Goal: Task Accomplishment & Management: Complete application form

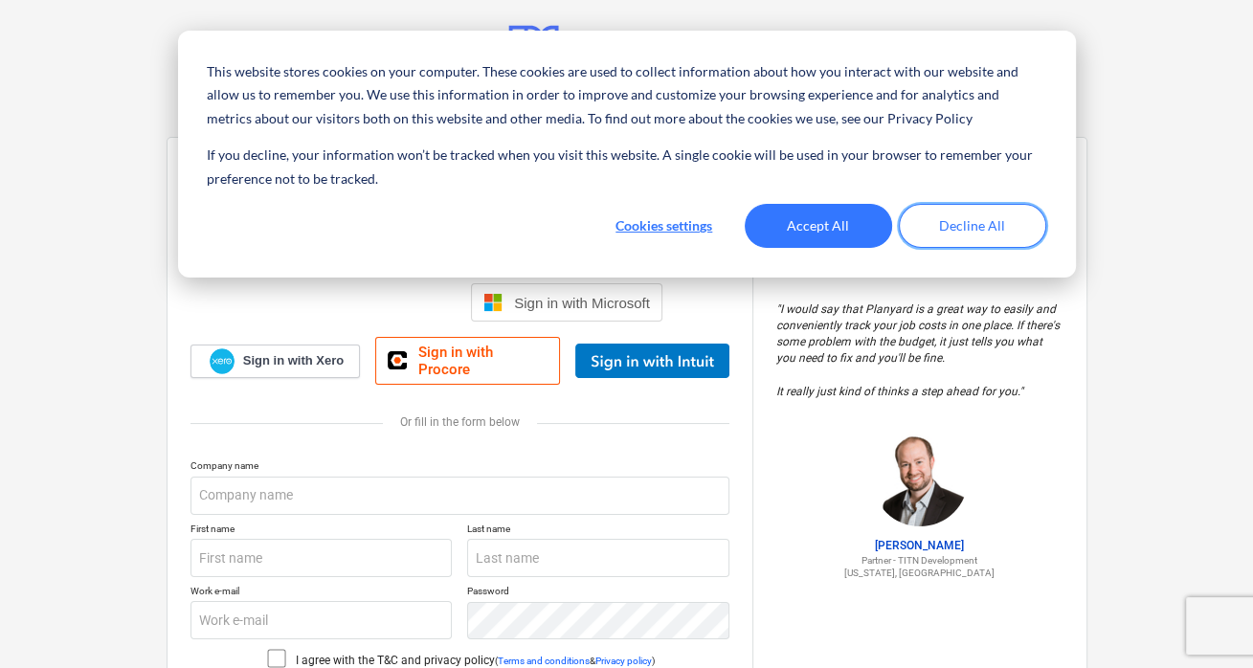
click at [977, 224] on button "Decline All" at bounding box center [972, 226] width 147 height 44
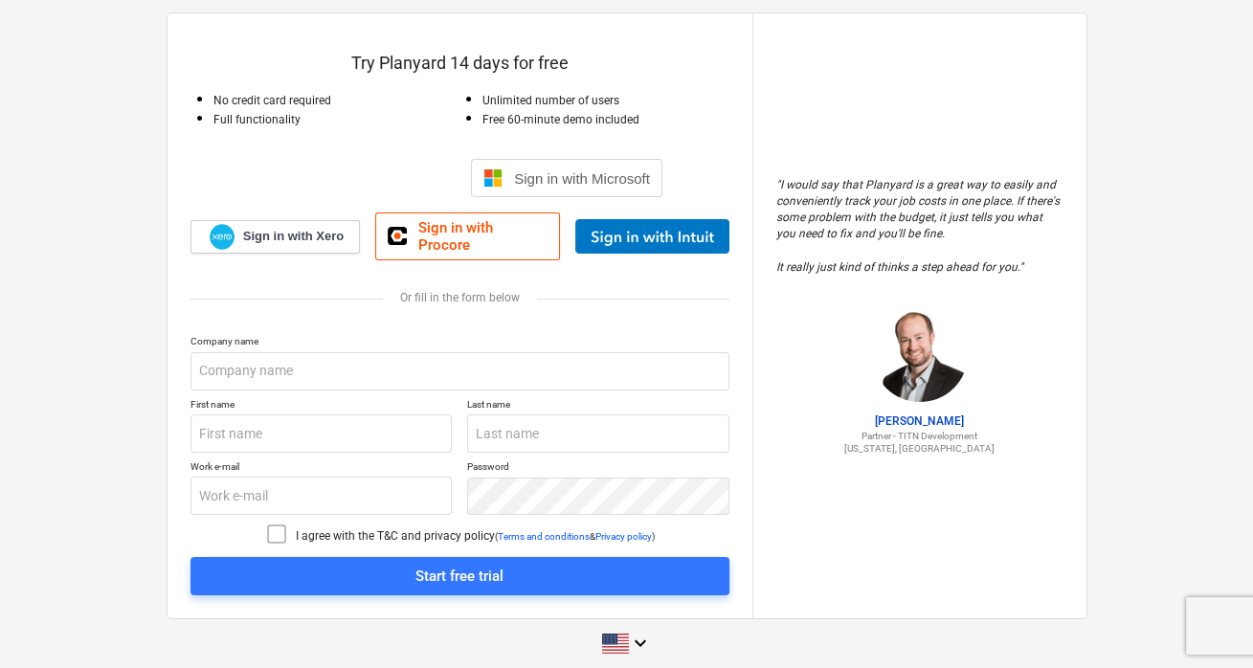
scroll to position [126, 0]
